Goal: Transaction & Acquisition: Purchase product/service

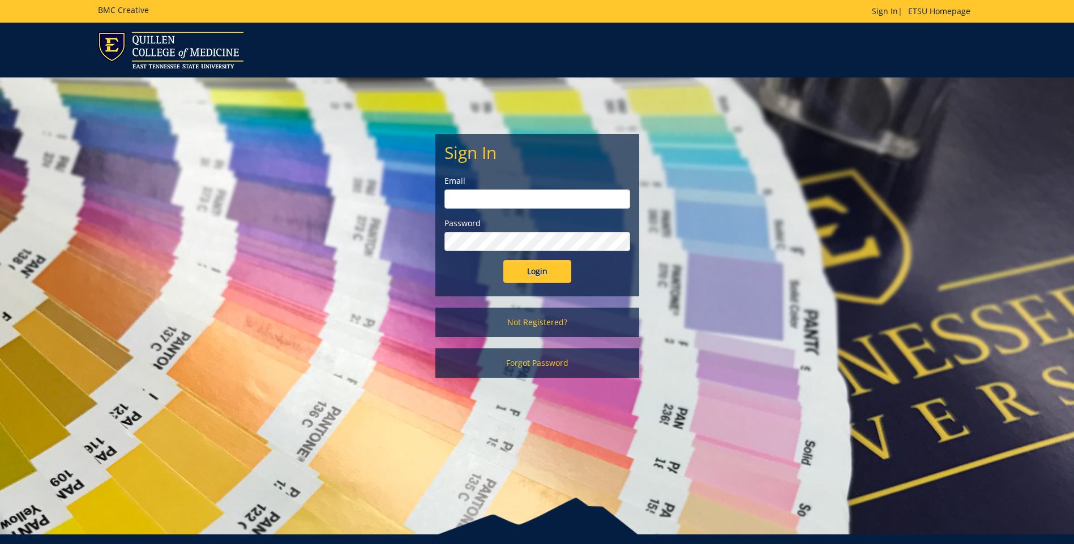
type input "clarklf@etsu.edu"
click at [552, 272] on input "Login" at bounding box center [537, 271] width 68 height 23
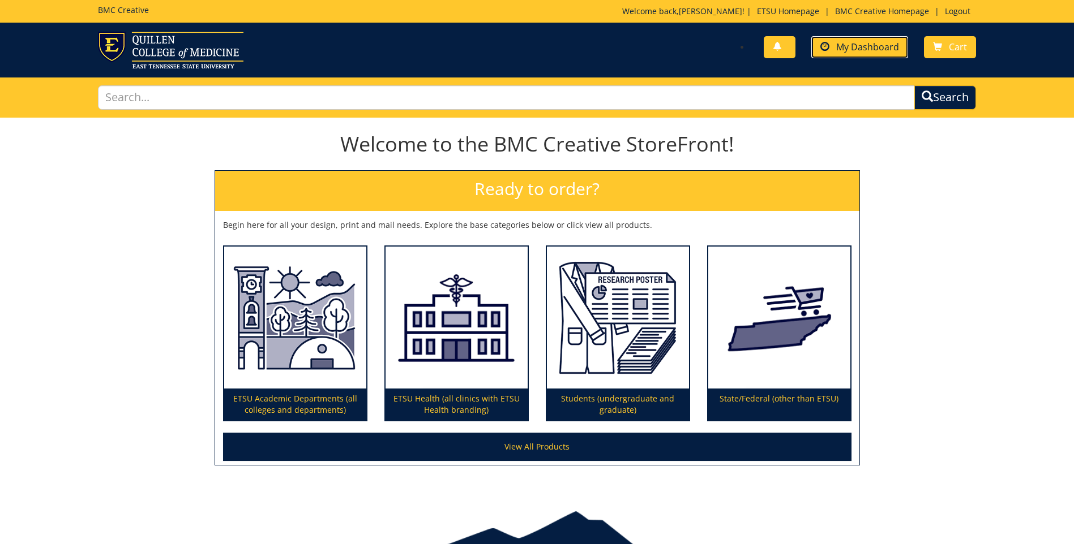
click at [845, 45] on span "My Dashboard" at bounding box center [867, 47] width 63 height 12
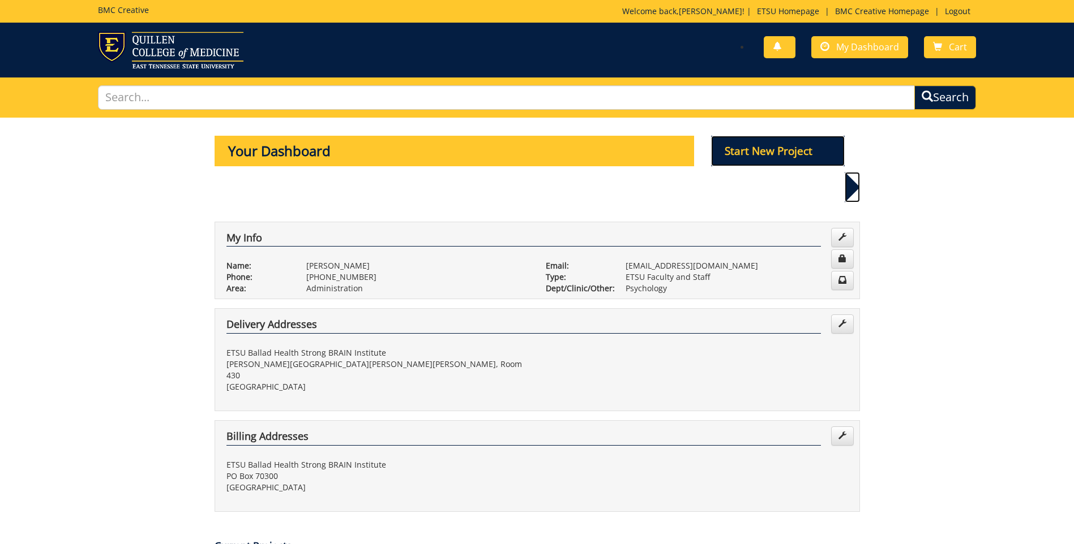
click at [762, 151] on p "Start New Project" at bounding box center [778, 151] width 134 height 31
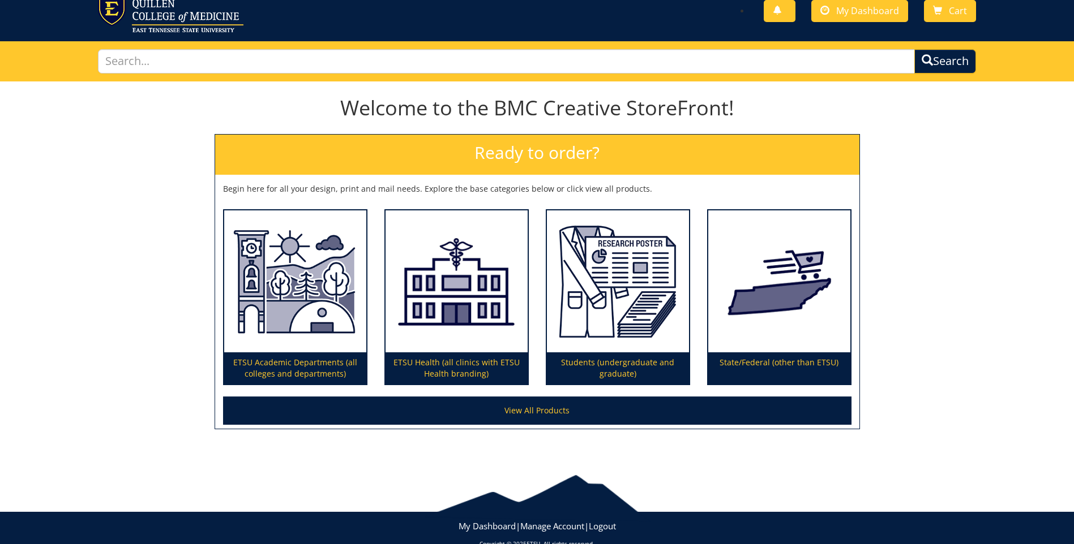
scroll to position [57, 0]
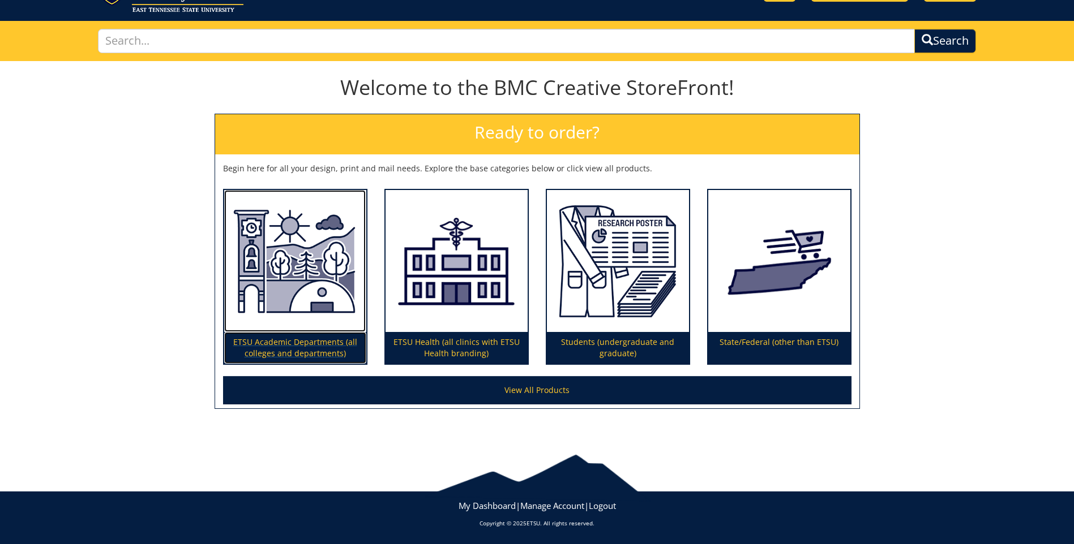
click at [300, 292] on img at bounding box center [295, 261] width 142 height 143
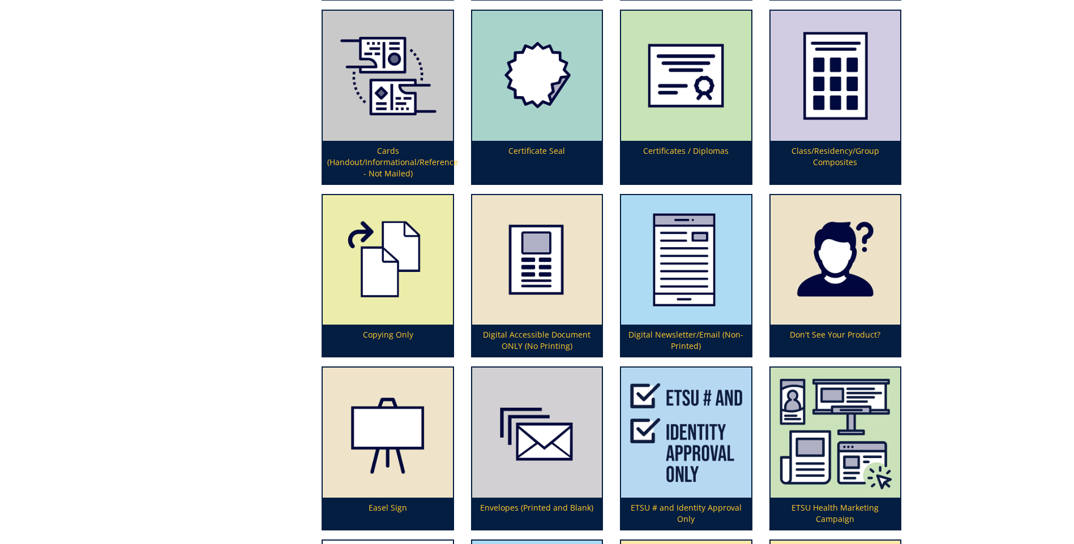
scroll to position [905, 0]
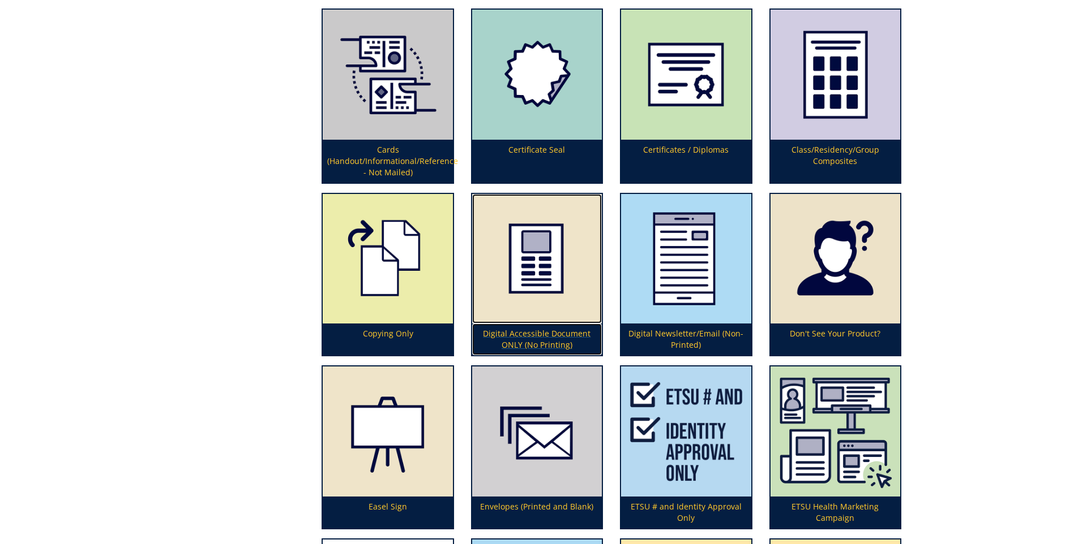
click at [539, 282] on img at bounding box center [537, 259] width 130 height 130
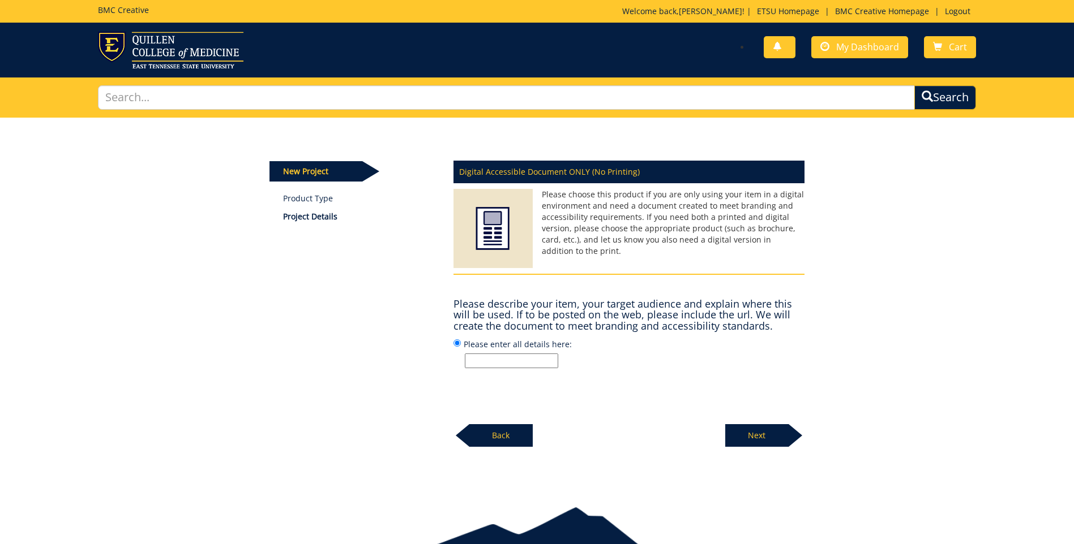
click at [471, 361] on input "Please enter all details here:" at bounding box center [511, 361] width 93 height 15
type input "October 21, 2025"
click at [757, 440] on p "Next" at bounding box center [756, 435] width 63 height 23
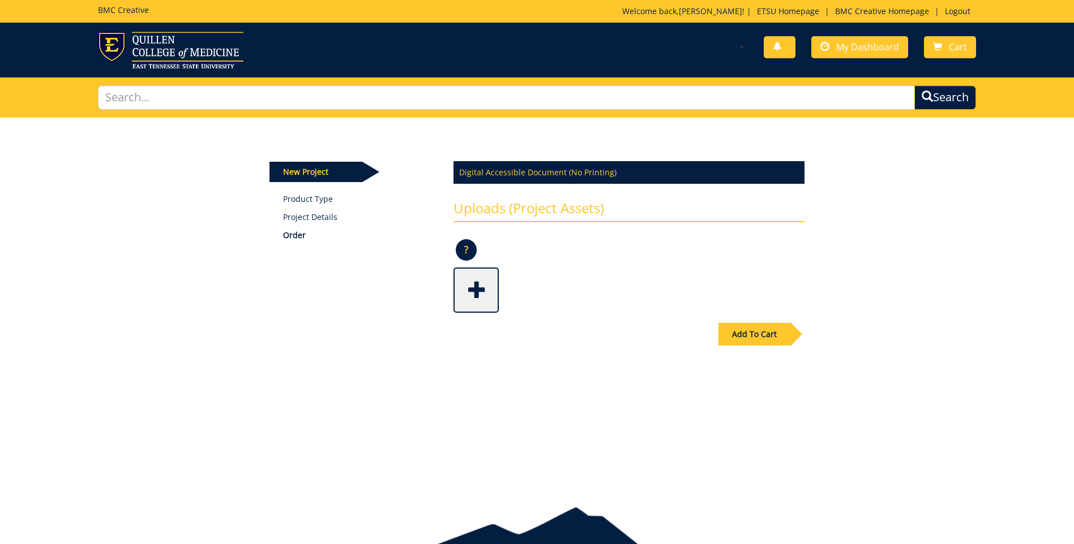
click at [471, 285] on span at bounding box center [476, 289] width 45 height 40
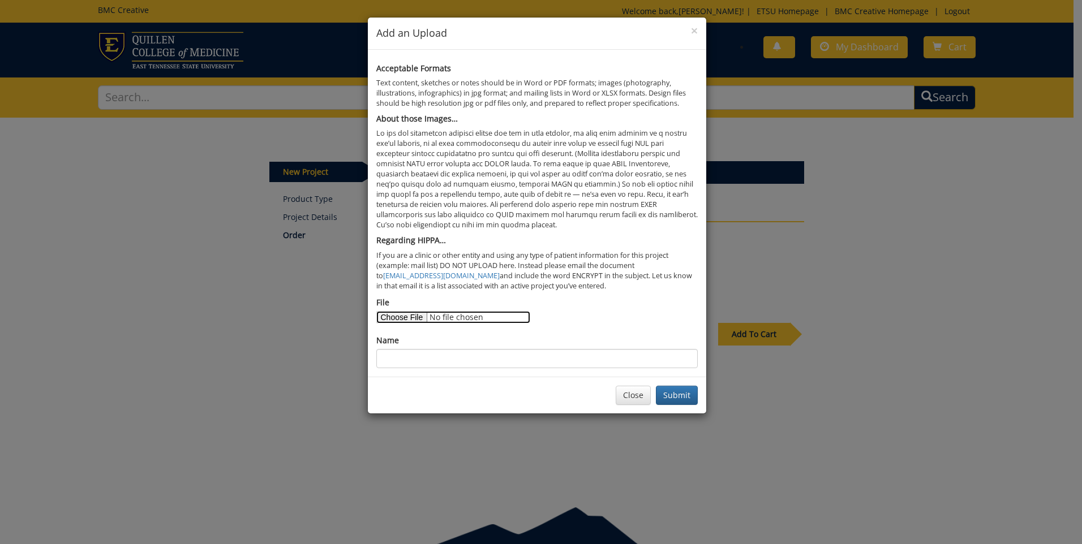
click at [404, 316] on input "File" at bounding box center [453, 317] width 154 height 12
click at [410, 320] on input "File" at bounding box center [453, 317] width 154 height 12
type input "C:\fakepath\BMC Creative Word Doc- Kohler.docx"
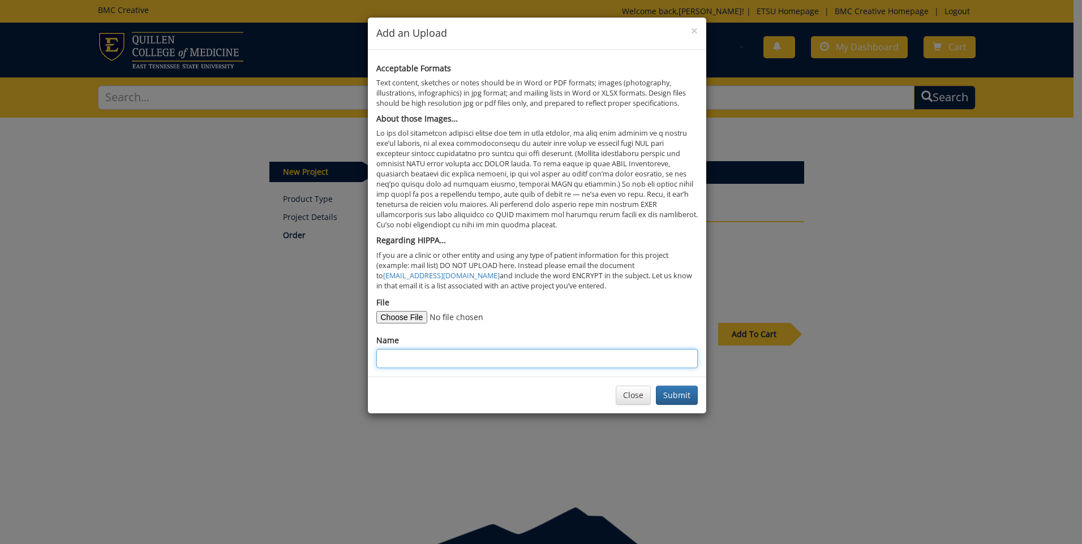
click at [393, 359] on input "Name" at bounding box center [536, 358] width 321 height 19
type input "W"
type input "Information Word doc"
click at [681, 397] on button "Submit" at bounding box center [677, 395] width 42 height 19
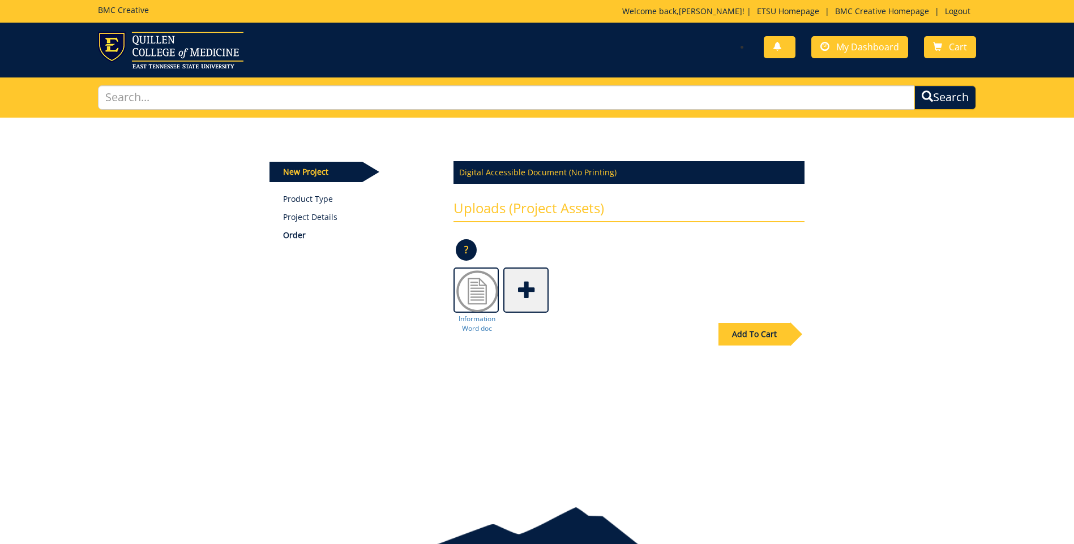
click at [525, 286] on span at bounding box center [526, 289] width 45 height 40
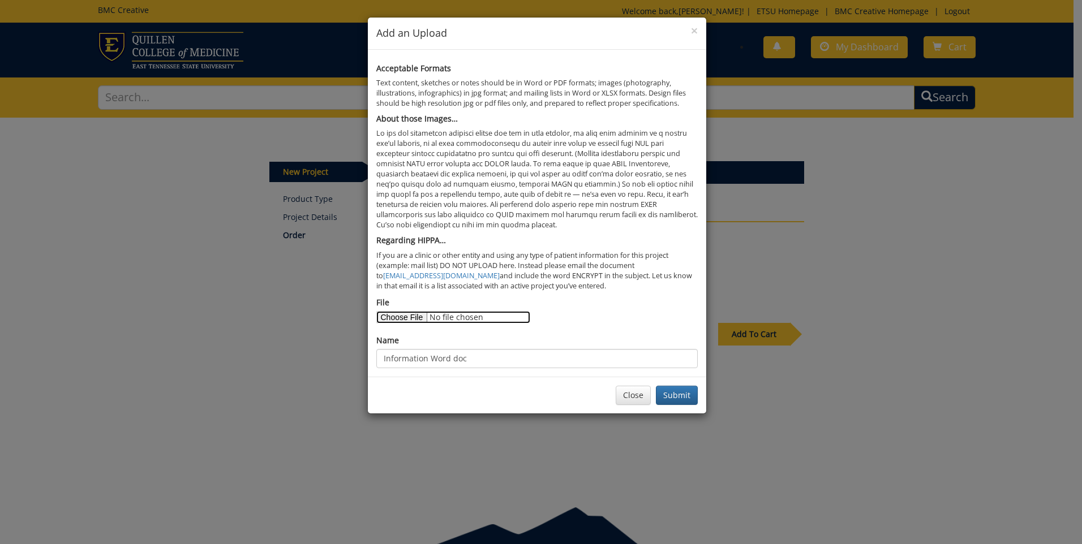
click at [397, 316] on input "File" at bounding box center [453, 317] width 154 height 12
click at [696, 29] on span "×" at bounding box center [694, 31] width 7 height 16
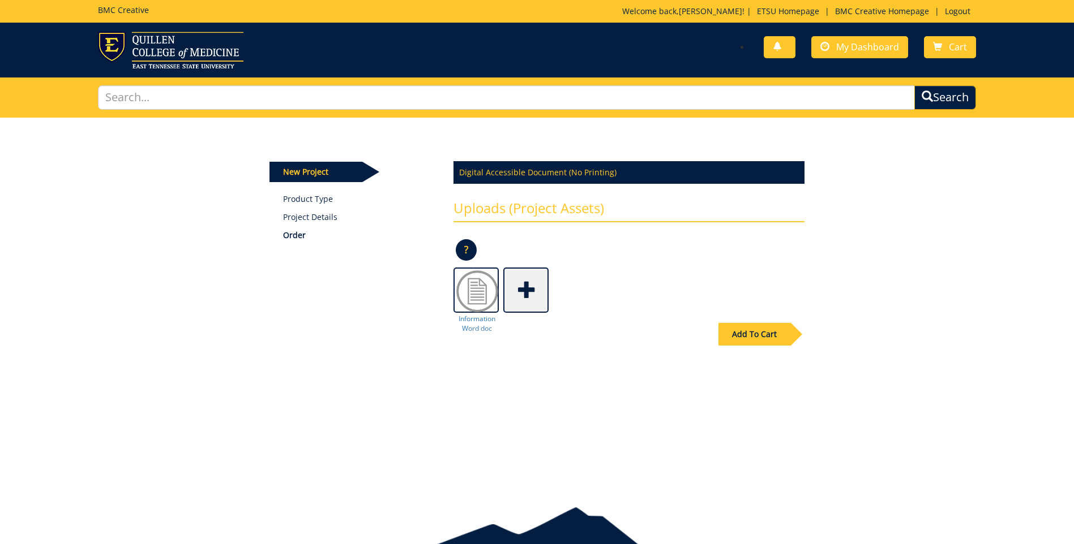
click at [525, 289] on span at bounding box center [526, 289] width 45 height 40
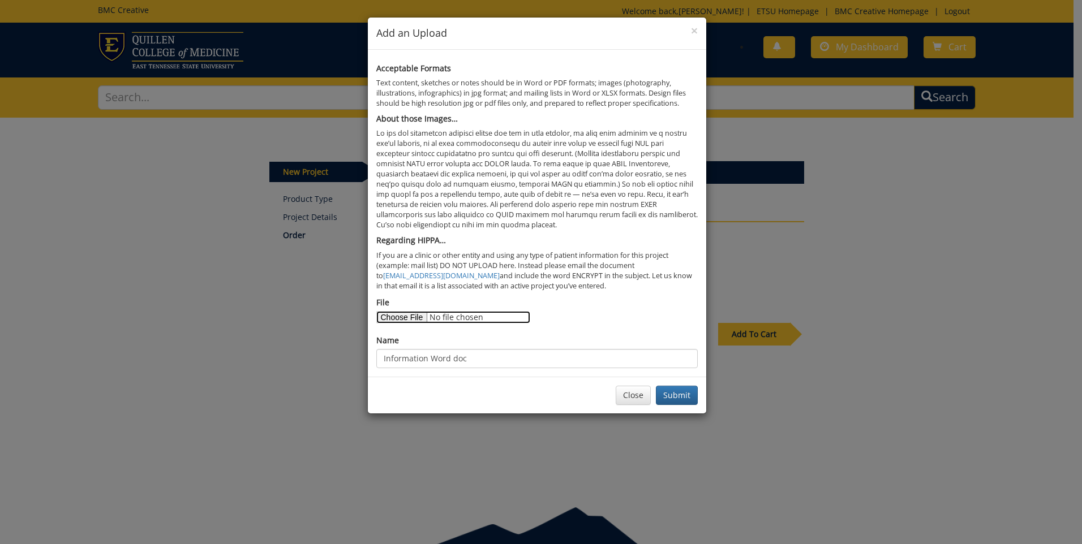
click at [406, 319] on input "File" at bounding box center [453, 317] width 154 height 12
click at [411, 317] on input "File" at bounding box center [453, 317] width 154 height 12
type input "C:\fakepath\4nrjzj69-400.png"
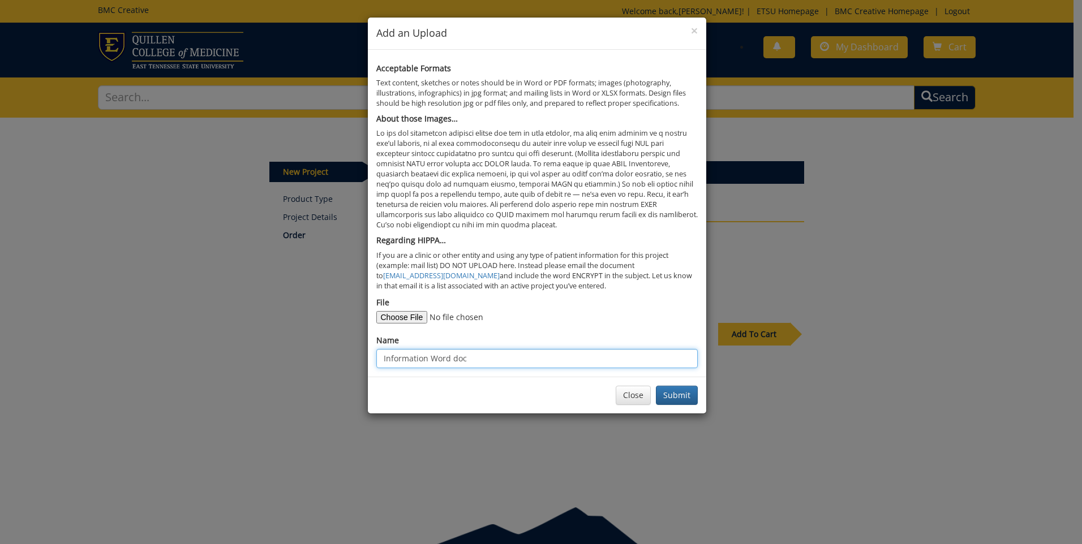
drag, startPoint x: 473, startPoint y: 357, endPoint x: 380, endPoint y: 359, distance: 92.8
click at [380, 359] on input "Information Word doc" at bounding box center [536, 358] width 321 height 19
type input "QR Code"
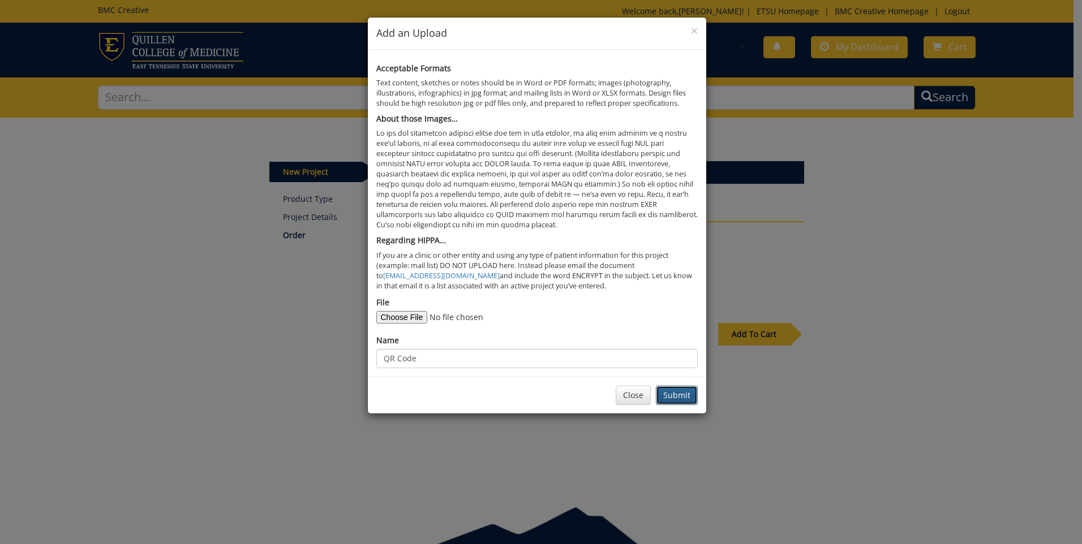
click at [688, 397] on button "Submit" at bounding box center [677, 395] width 42 height 19
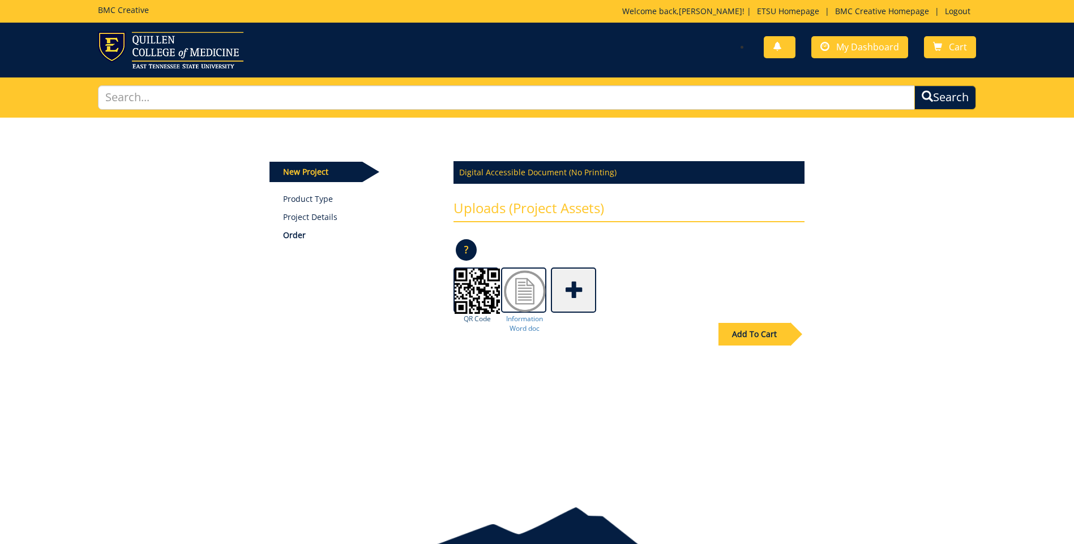
drag, startPoint x: 473, startPoint y: 291, endPoint x: 467, endPoint y: 293, distance: 5.9
drag, startPoint x: 468, startPoint y: 289, endPoint x: 743, endPoint y: 286, distance: 275.0
click at [747, 291] on div "QR Code Information Word doc" at bounding box center [628, 290] width 351 height 45
drag, startPoint x: 485, startPoint y: 295, endPoint x: 277, endPoint y: 364, distance: 219.4
click at [277, 364] on div "Add To Cart" at bounding box center [537, 358] width 552 height 89
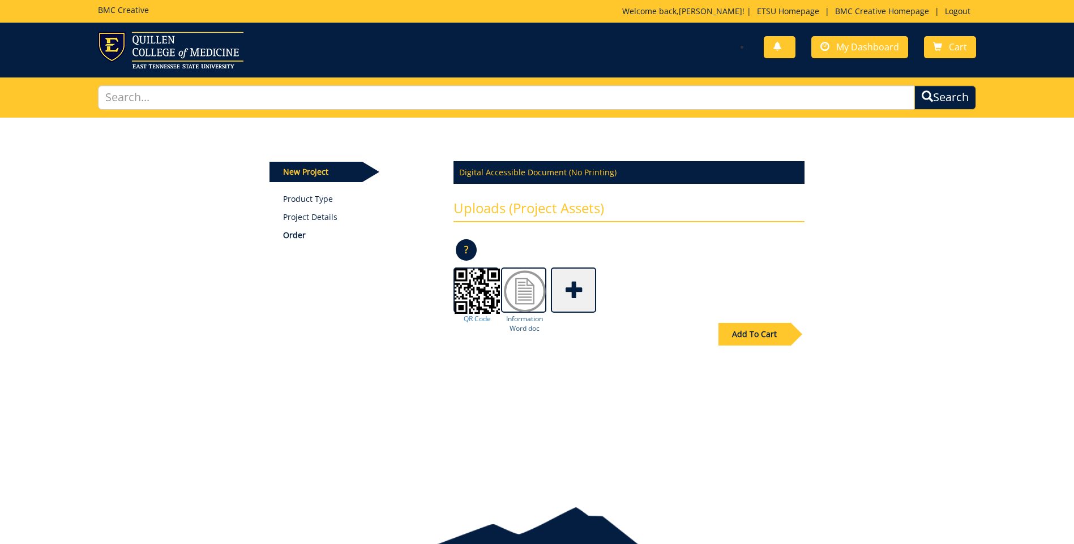
click at [517, 299] on img at bounding box center [524, 291] width 45 height 45
click at [956, 51] on span "Cart" at bounding box center [957, 47] width 18 height 12
